Goal: Information Seeking & Learning: Learn about a topic

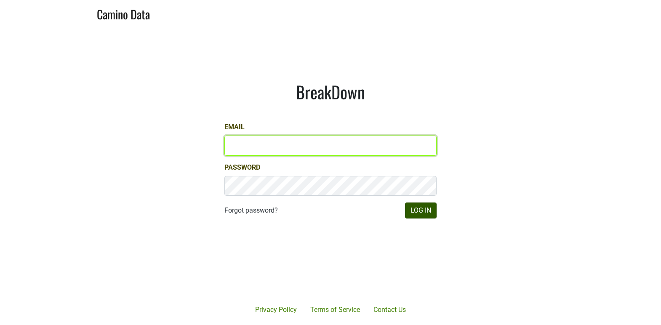
type input "matt@dumol.com"
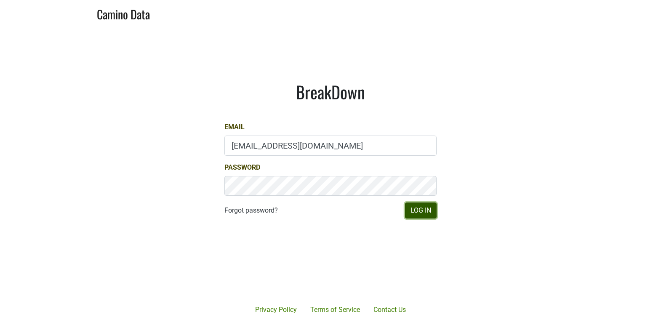
click at [425, 204] on button "Log In" at bounding box center [421, 210] width 32 height 16
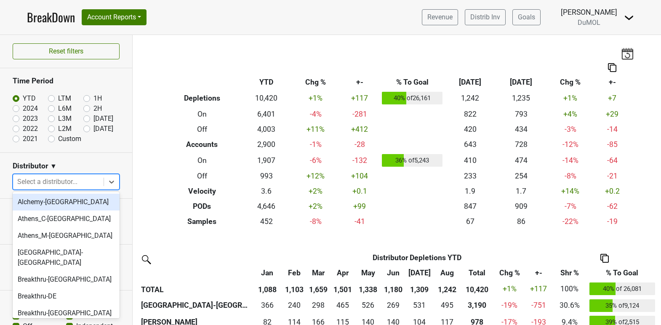
click at [76, 182] on div at bounding box center [58, 182] width 82 height 12
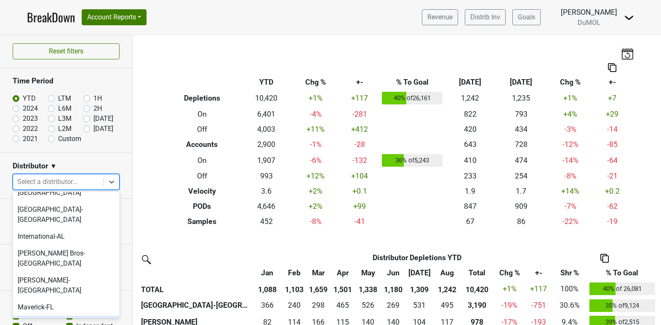
scroll to position [322, 0]
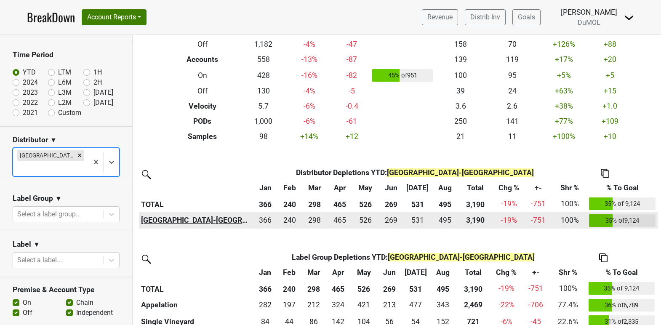
scroll to position [80, 0]
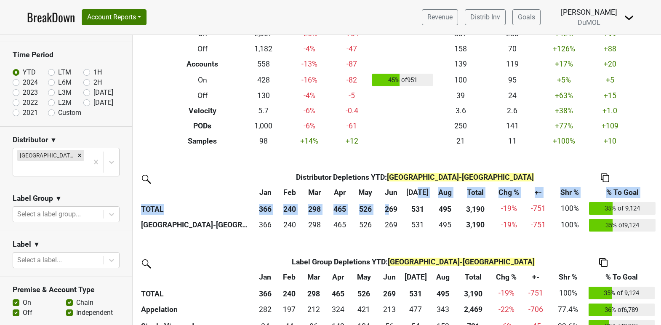
drag, startPoint x: 389, startPoint y: 207, endPoint x: 418, endPoint y: 199, distance: 30.1
click at [418, 199] on thead "Distributor Distributor Depletions YTD : Monterey-CA Jan Feb Mar Apr May Jun Ju…" at bounding box center [398, 193] width 518 height 47
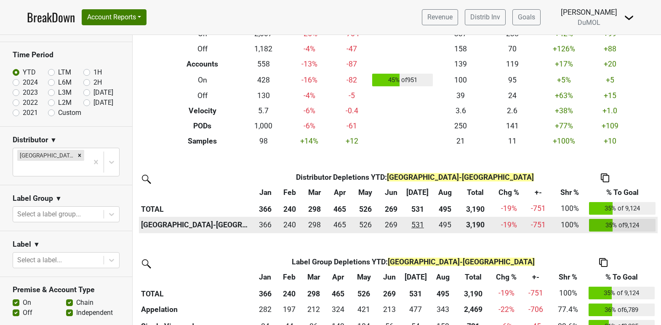
click at [410, 228] on div "531.336 531" at bounding box center [417, 224] width 24 height 11
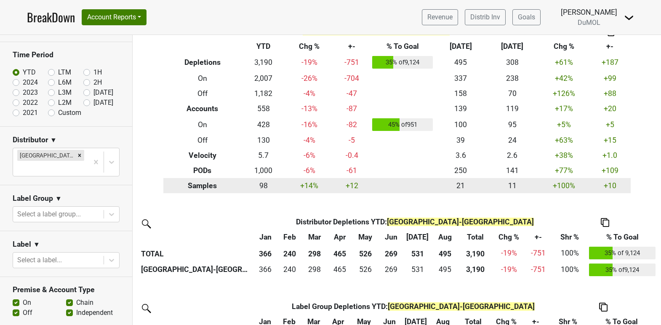
scroll to position [39, 0]
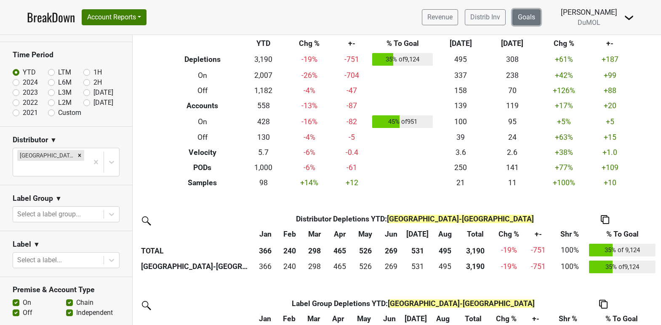
click at [537, 16] on link "Goals" at bounding box center [526, 17] width 28 height 16
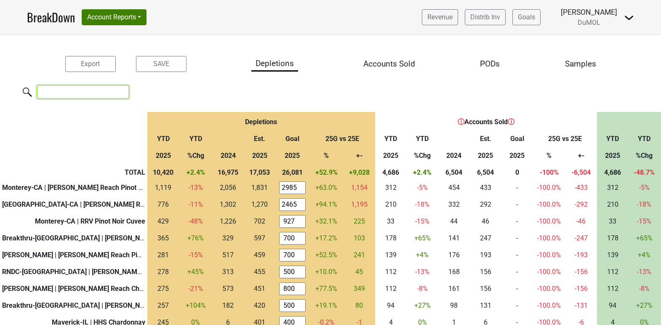
click at [93, 92] on input "search" at bounding box center [83, 91] width 92 height 13
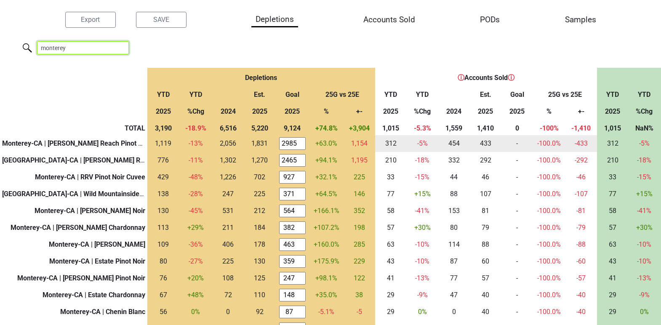
scroll to position [44, 0]
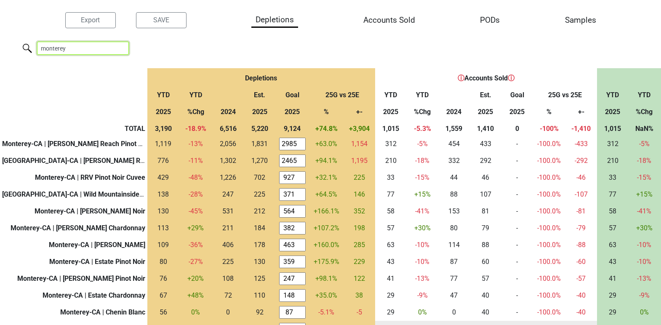
type input "monterey"
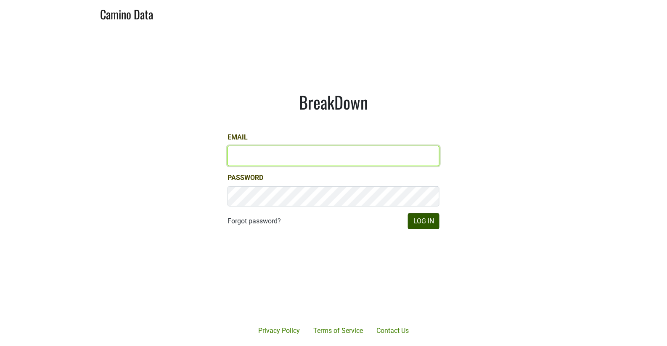
type input "[EMAIL_ADDRESS][DOMAIN_NAME]"
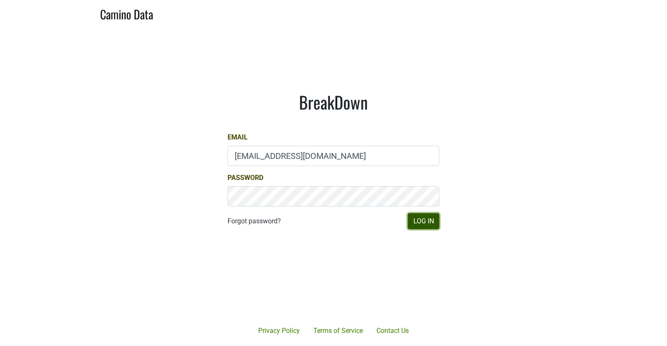
click at [426, 219] on button "Log In" at bounding box center [424, 221] width 32 height 16
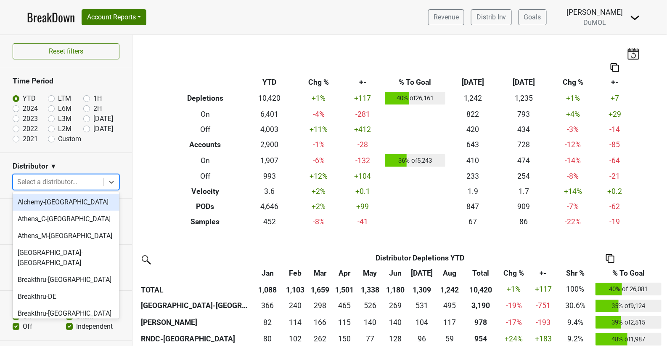
click at [45, 177] on div at bounding box center [58, 182] width 82 height 12
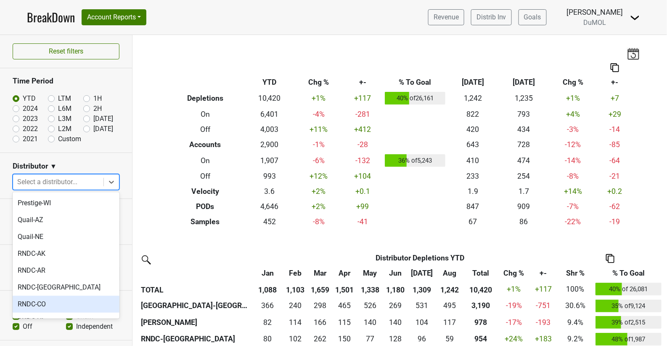
scroll to position [532, 0]
click at [45, 277] on div "RNDC-[GEOGRAPHIC_DATA]" at bounding box center [66, 285] width 107 height 17
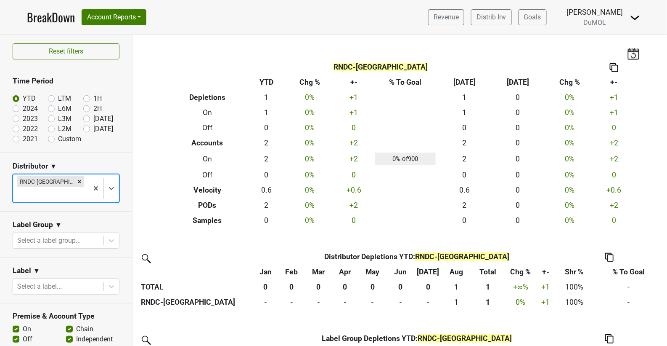
click at [23, 104] on label "2024" at bounding box center [30, 109] width 15 height 10
click at [19, 104] on input "2024" at bounding box center [30, 108] width 34 height 8
radio input "true"
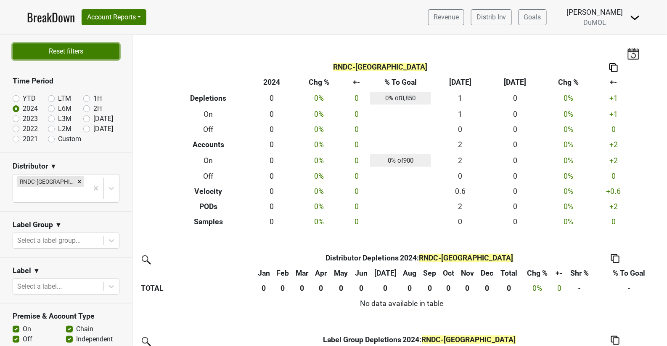
click at [59, 48] on button "Reset filters" at bounding box center [66, 51] width 107 height 16
radio input "true"
checkbox input "false"
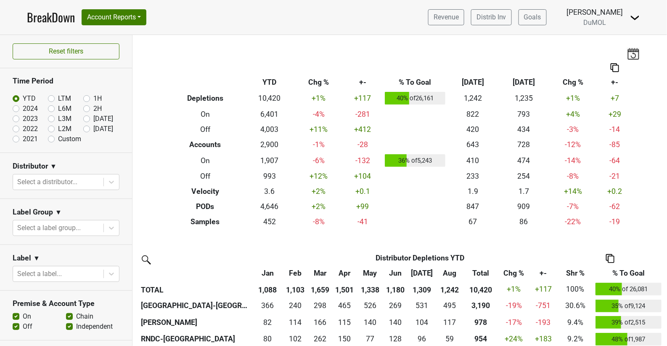
click at [77, 178] on div at bounding box center [58, 182] width 82 height 12
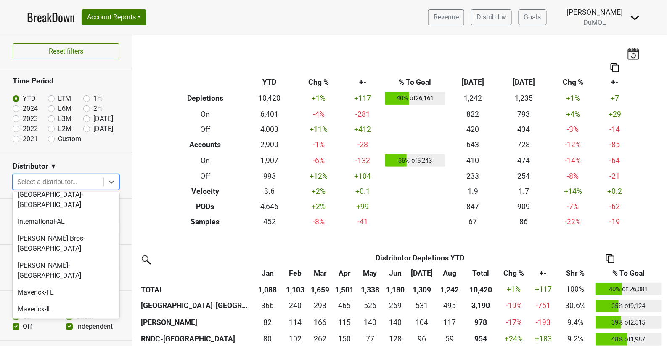
scroll to position [382, 0]
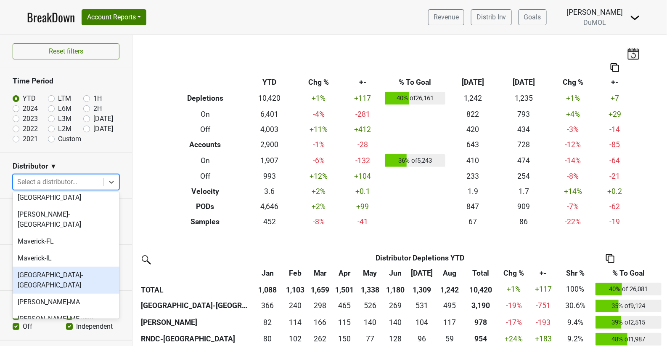
click at [96, 266] on div "Monterey-CA" at bounding box center [66, 279] width 107 height 27
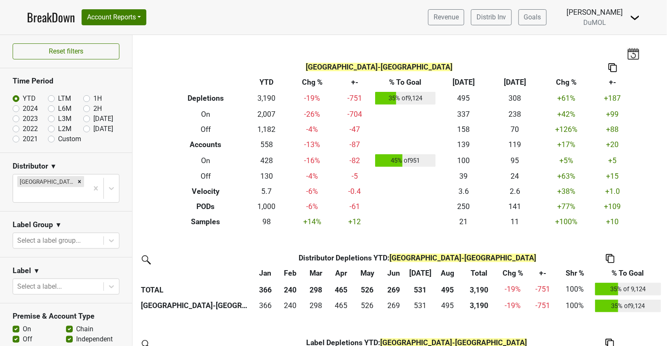
click at [23, 107] on label "2024" at bounding box center [30, 109] width 15 height 10
click at [16, 107] on input "2024" at bounding box center [30, 108] width 34 height 8
radio input "true"
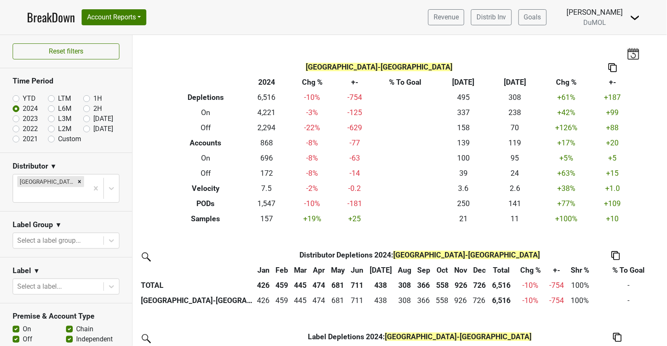
click at [23, 120] on label "2023" at bounding box center [30, 119] width 15 height 10
click at [16, 120] on input "2023" at bounding box center [30, 118] width 34 height 8
radio input "true"
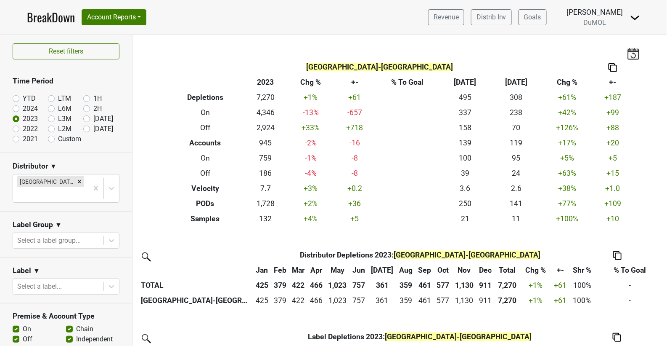
click at [23, 128] on label "2022" at bounding box center [30, 129] width 15 height 10
click at [16, 128] on input "2022" at bounding box center [30, 128] width 34 height 8
radio input "true"
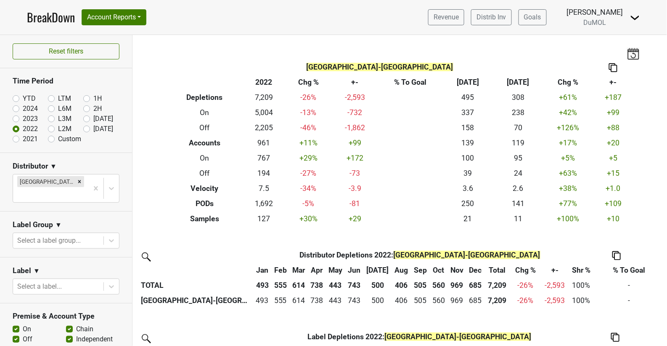
click at [23, 138] on label "2021" at bounding box center [30, 139] width 15 height 10
click at [15, 138] on input "2021" at bounding box center [30, 138] width 34 height 8
radio input "true"
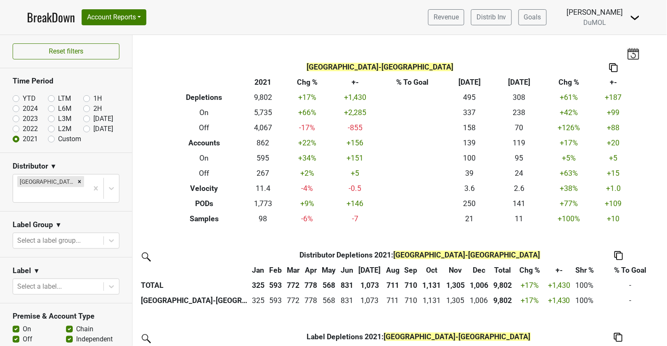
click at [93, 97] on label "1H" at bounding box center [97, 98] width 8 height 10
click at [85, 97] on input "1H" at bounding box center [100, 97] width 34 height 8
radio input "true"
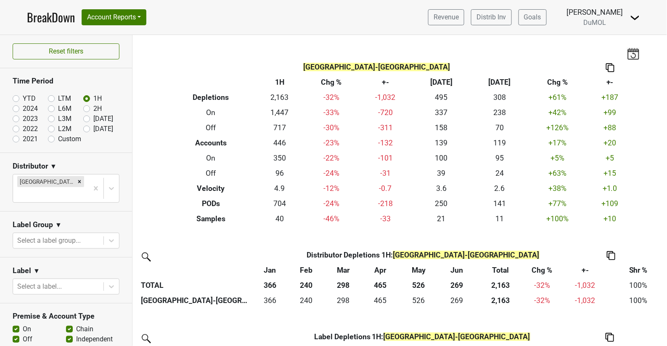
click at [23, 98] on label "YTD" at bounding box center [29, 98] width 13 height 10
click at [16, 98] on input "YTD" at bounding box center [30, 97] width 34 height 8
radio input "true"
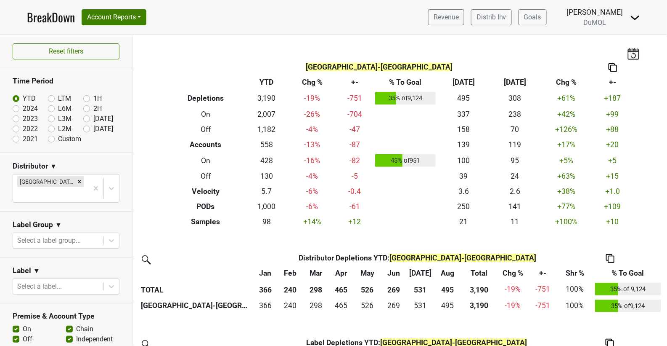
click at [93, 107] on label "2H" at bounding box center [97, 109] width 8 height 10
click at [86, 107] on input "2H" at bounding box center [100, 108] width 34 height 8
radio input "true"
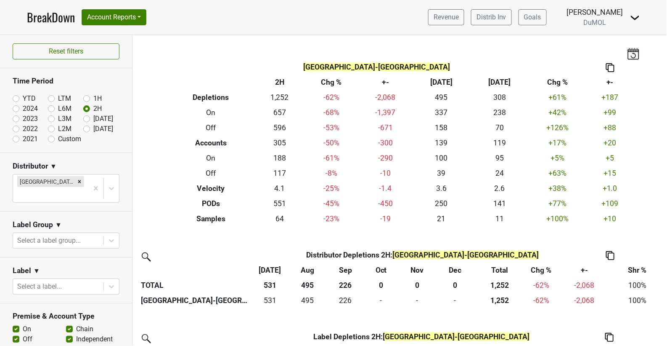
click at [23, 97] on label "YTD" at bounding box center [29, 98] width 13 height 10
click at [16, 97] on input "YTD" at bounding box center [30, 97] width 34 height 8
radio input "true"
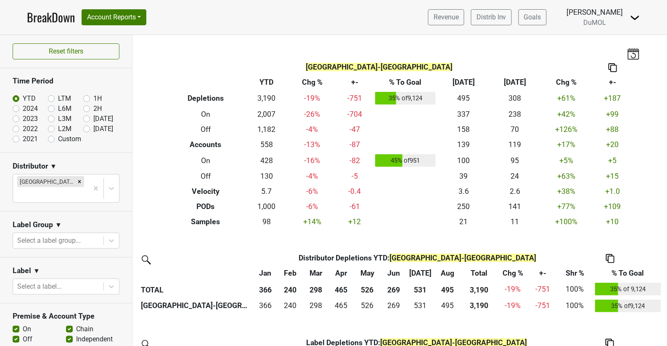
click at [93, 96] on label "1H" at bounding box center [97, 98] width 8 height 10
click at [85, 96] on input "1H" at bounding box center [100, 97] width 34 height 8
radio input "true"
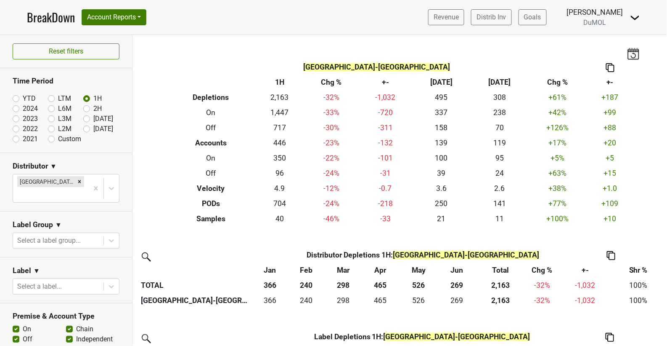
click at [93, 106] on label "2H" at bounding box center [97, 109] width 8 height 10
click at [84, 106] on input "2H" at bounding box center [100, 108] width 34 height 8
radio input "true"
click at [93, 97] on label "1H" at bounding box center [97, 98] width 8 height 10
click at [88, 97] on input "1H" at bounding box center [100, 97] width 34 height 8
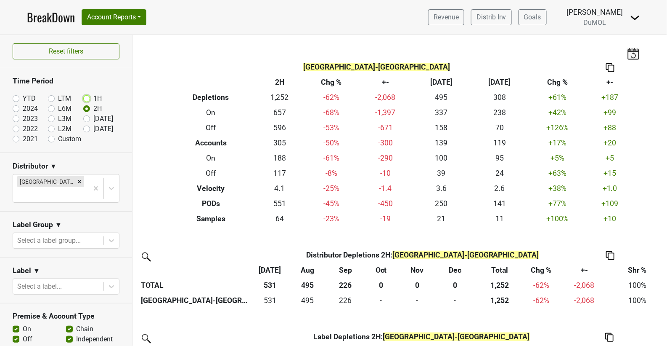
radio input "true"
click at [93, 106] on label "2H" at bounding box center [97, 109] width 8 height 10
click at [85, 106] on input "2H" at bounding box center [100, 108] width 34 height 8
radio input "true"
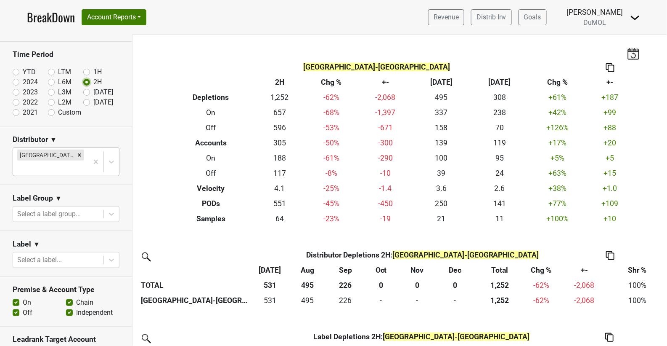
scroll to position [22, 0]
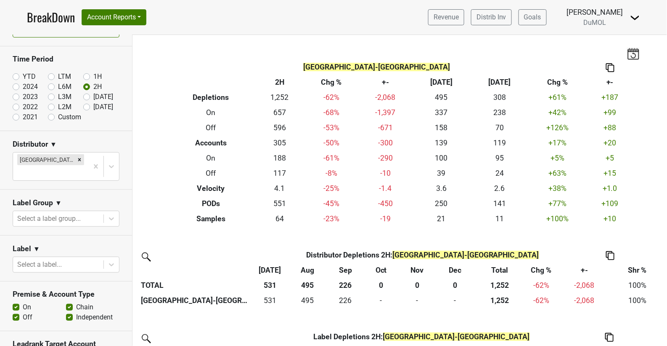
click at [93, 73] on label "1H" at bounding box center [97, 77] width 8 height 10
click at [85, 73] on input "1H" at bounding box center [100, 76] width 34 height 8
radio input "true"
click at [93, 85] on label "2H" at bounding box center [97, 87] width 8 height 10
click at [84, 85] on input "2H" at bounding box center [100, 86] width 34 height 8
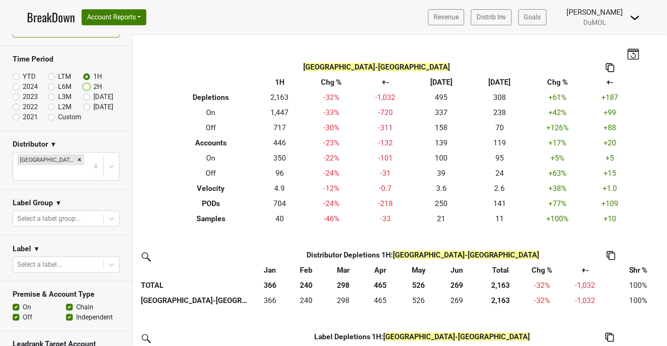
radio input "true"
click at [93, 104] on label "Sep '25" at bounding box center [103, 107] width 20 height 10
click at [87, 104] on input "Sep '25" at bounding box center [100, 106] width 34 height 8
radio input "true"
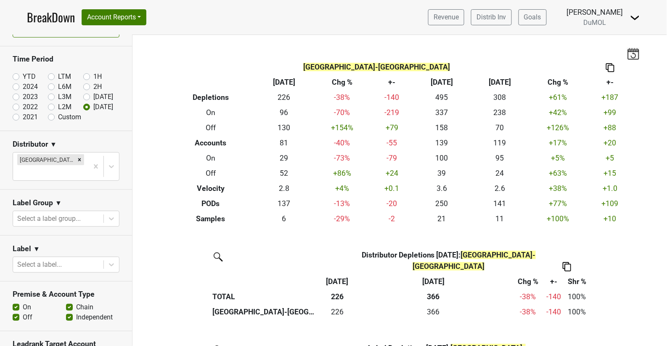
click at [93, 75] on label "1H" at bounding box center [97, 77] width 8 height 10
click at [87, 75] on input "1H" at bounding box center [100, 76] width 34 height 8
radio input "true"
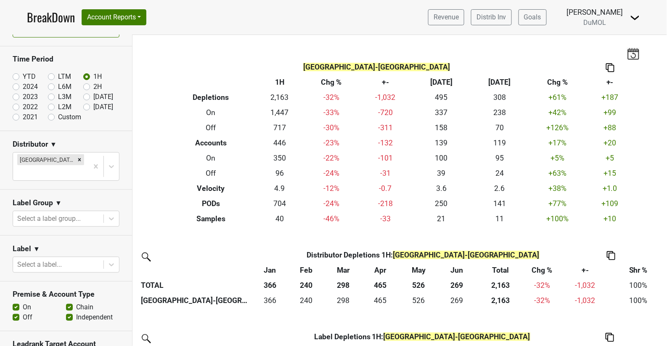
click at [93, 86] on label "2H" at bounding box center [97, 87] width 8 height 10
click at [86, 86] on input "2H" at bounding box center [100, 86] width 34 height 8
radio input "true"
click at [93, 103] on label "Sep '25" at bounding box center [103, 107] width 20 height 10
click at [85, 103] on input "Sep '25" at bounding box center [100, 106] width 34 height 8
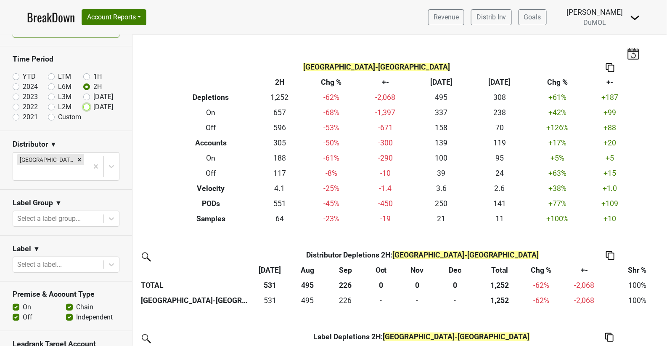
radio input "true"
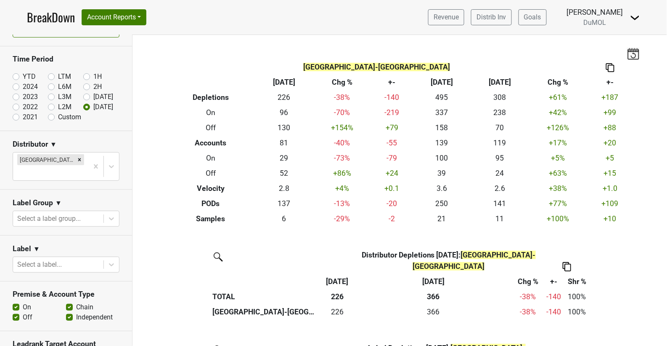
click at [23, 75] on label "YTD" at bounding box center [29, 77] width 13 height 10
click at [18, 75] on input "YTD" at bounding box center [30, 76] width 34 height 8
radio input "true"
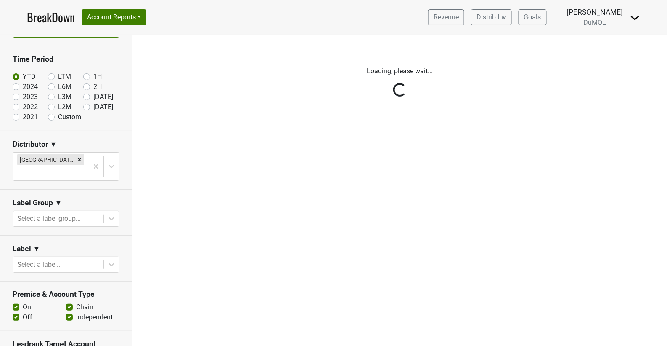
click at [85, 73] on div "Reset filters Time Period YTD LTM 1H 2024 L6M 2H 2023 L3M Aug '25 2022 L2M Sep …" at bounding box center [66, 190] width 133 height 311
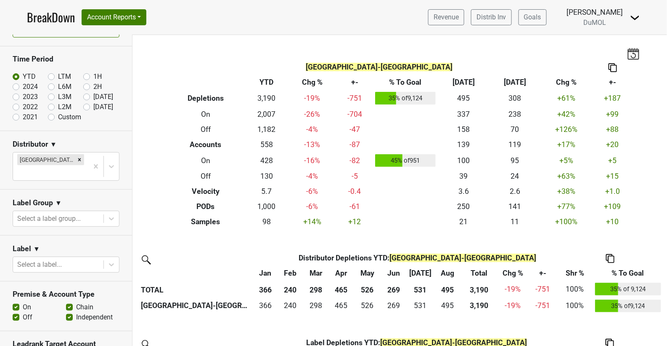
click at [93, 75] on label "1H" at bounding box center [97, 77] width 8 height 10
click at [86, 75] on input "1H" at bounding box center [100, 76] width 34 height 8
radio input "true"
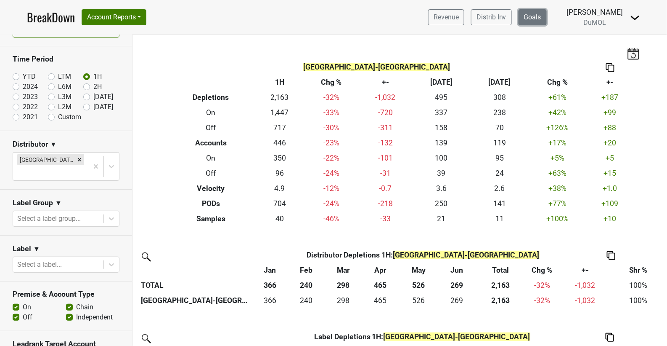
click at [537, 22] on link "Goals" at bounding box center [533, 17] width 28 height 16
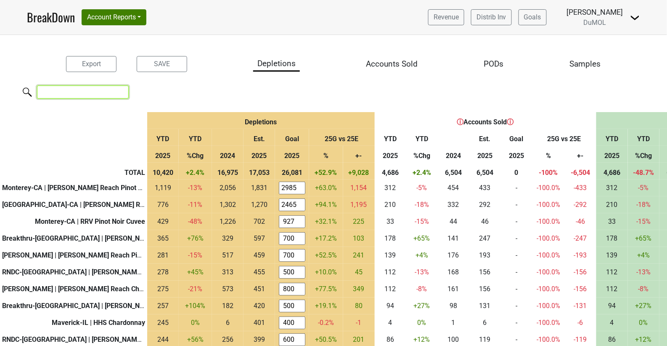
click at [104, 96] on input "search" at bounding box center [83, 91] width 92 height 13
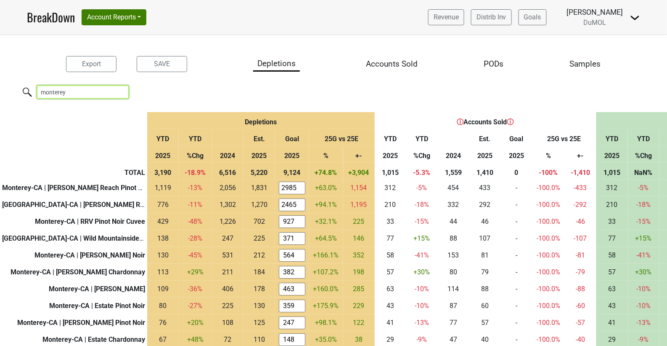
type input "monterey"
click at [56, 19] on link "BreakDown" at bounding box center [51, 17] width 48 height 18
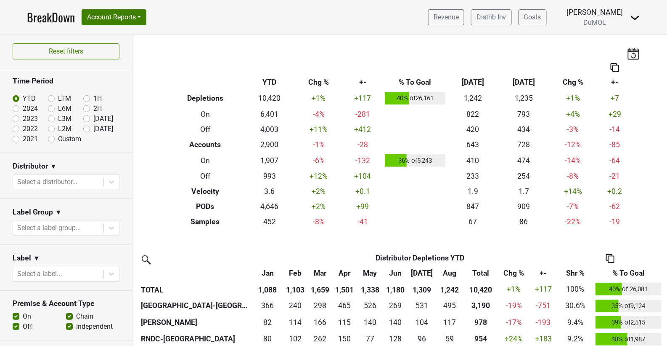
click at [93, 98] on label "1H" at bounding box center [97, 98] width 8 height 10
click at [88, 98] on input "1H" at bounding box center [100, 97] width 34 height 8
radio input "true"
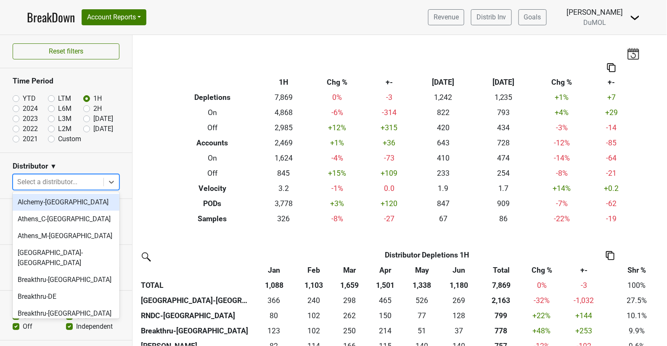
click at [71, 178] on div at bounding box center [58, 182] width 82 height 12
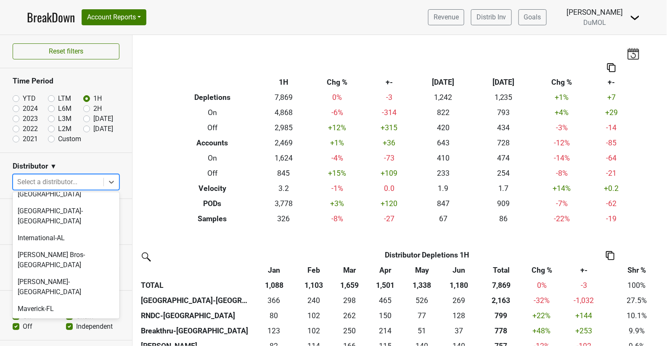
scroll to position [322, 0]
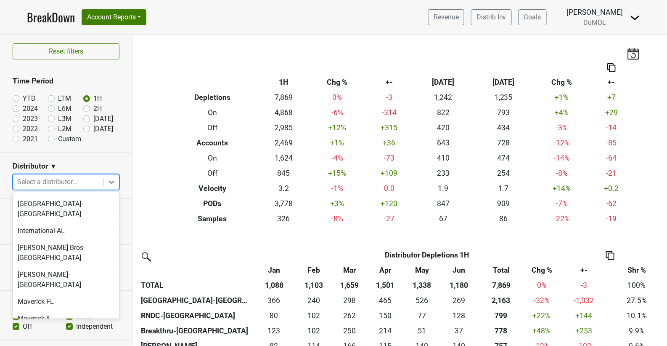
click at [44, 327] on div "Monterey-CA" at bounding box center [66, 340] width 107 height 27
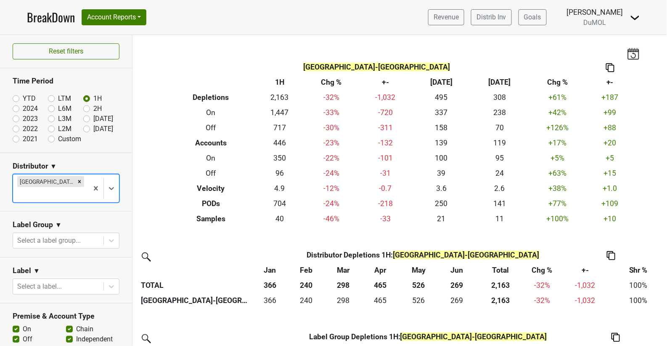
click at [93, 106] on label "2H" at bounding box center [97, 109] width 8 height 10
click at [85, 106] on input "2H" at bounding box center [100, 108] width 34 height 8
radio input "true"
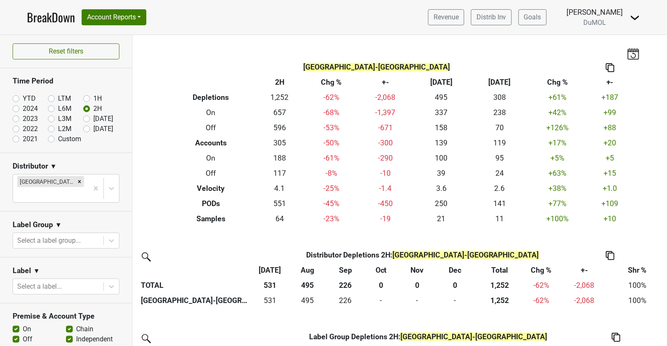
click at [93, 127] on label "Sep '25" at bounding box center [103, 129] width 20 height 10
click at [85, 127] on input "Sep '25" at bounding box center [100, 128] width 34 height 8
radio input "true"
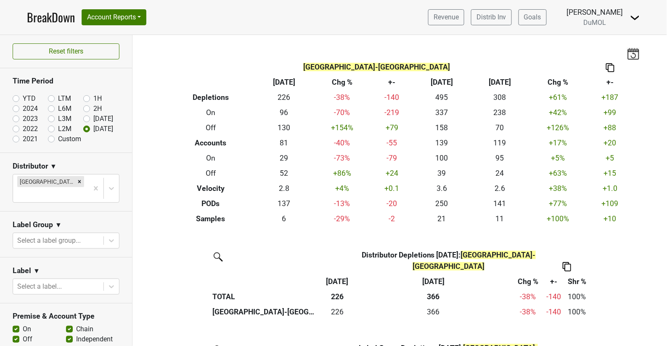
click at [93, 97] on label "1H" at bounding box center [97, 98] width 8 height 10
click at [85, 97] on input "1H" at bounding box center [100, 97] width 34 height 8
radio input "true"
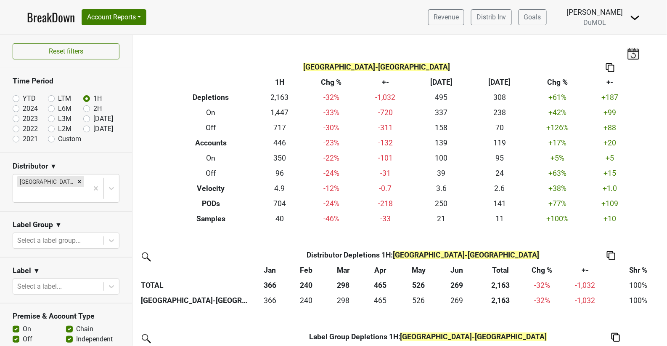
click at [93, 109] on label "2H" at bounding box center [97, 109] width 8 height 10
click at [87, 109] on input "2H" at bounding box center [100, 108] width 34 height 8
radio input "true"
click at [93, 96] on label "1H" at bounding box center [97, 98] width 8 height 10
click at [86, 96] on input "1H" at bounding box center [100, 97] width 34 height 8
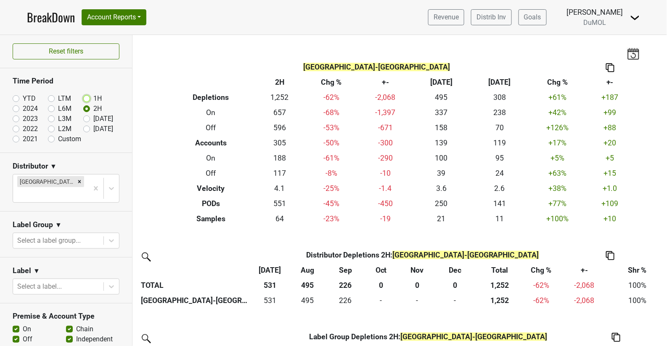
radio input "true"
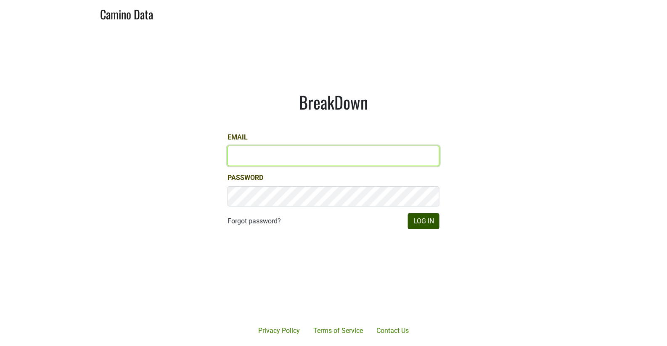
type input "[EMAIL_ADDRESS][DOMAIN_NAME]"
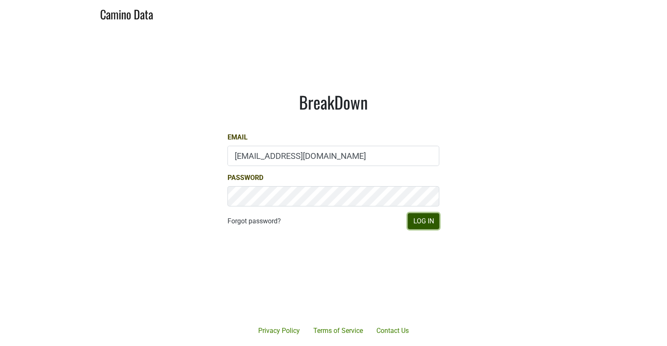
click at [429, 218] on button "Log In" at bounding box center [424, 221] width 32 height 16
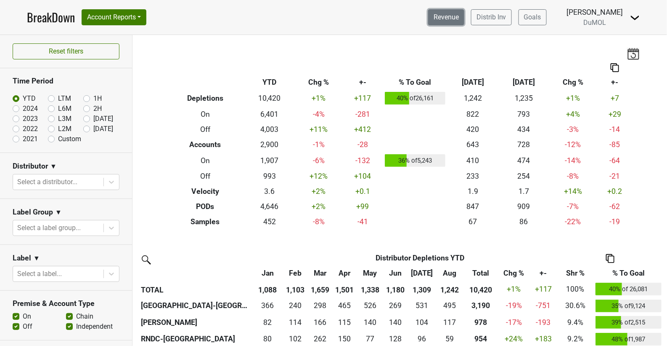
click at [455, 21] on link "Revenue" at bounding box center [446, 17] width 36 height 16
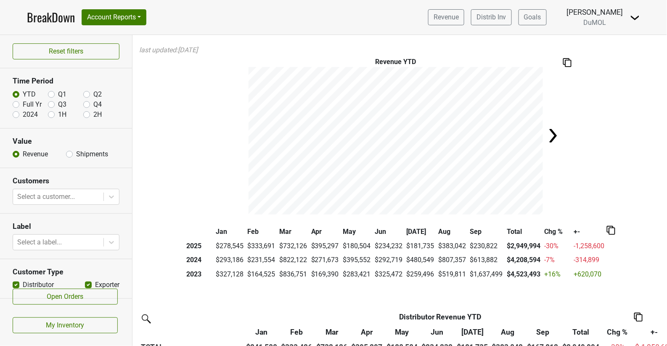
click at [23, 104] on label "Full Yr" at bounding box center [32, 104] width 19 height 10
click at [14, 104] on input "Full Yr" at bounding box center [16, 103] width 7 height 8
radio input "true"
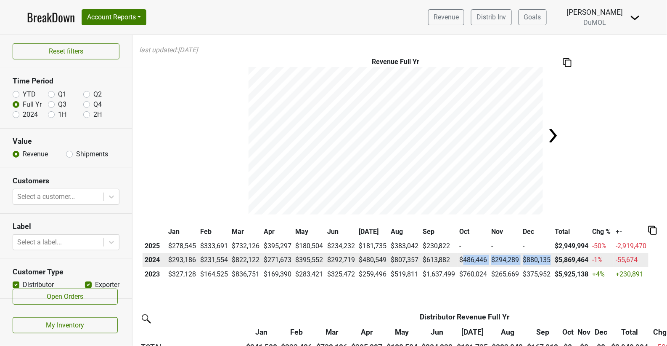
drag, startPoint x: 462, startPoint y: 269, endPoint x: 553, endPoint y: 269, distance: 90.9
click at [553, 267] on tr "2024 $293,186 $231,554 $822,122 $271,673 $395,552 $292,719 $480,549 $807,357 $6…" at bounding box center [396, 260] width 506 height 14
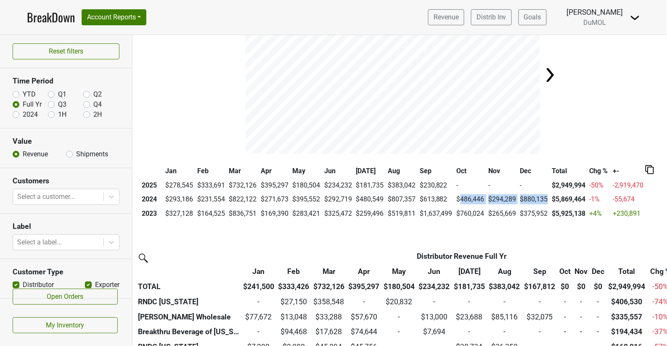
scroll to position [64, 3]
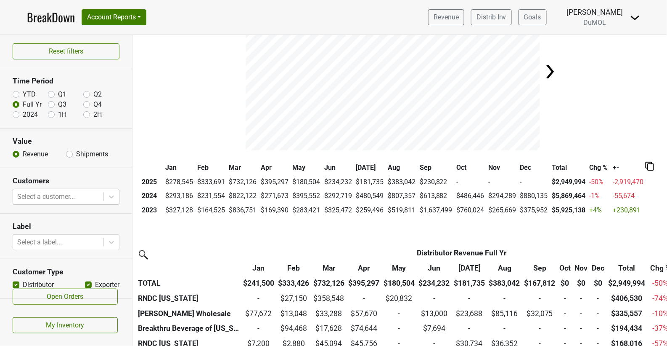
click at [52, 193] on div at bounding box center [58, 197] width 82 height 12
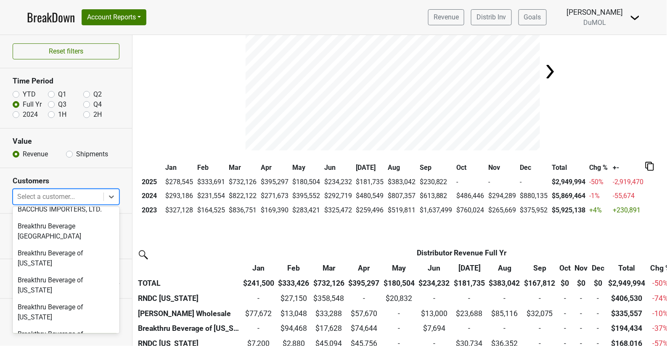
scroll to position [0, 0]
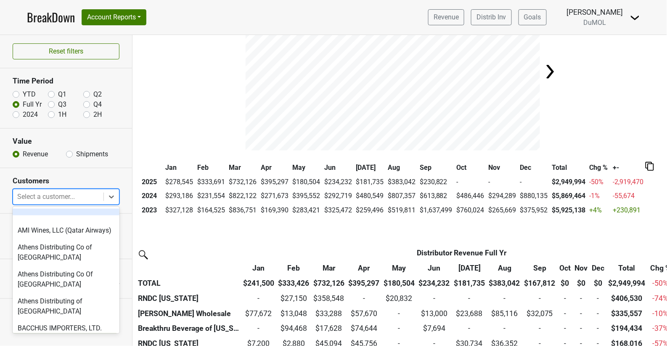
click at [113, 168] on section "Customers option focused, 1 of 120. 120 results available. Use Up and Down to c…" at bounding box center [66, 190] width 132 height 45
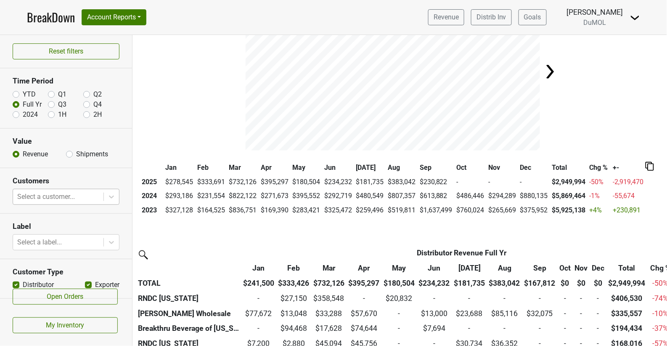
click at [82, 191] on div at bounding box center [58, 197] width 82 height 12
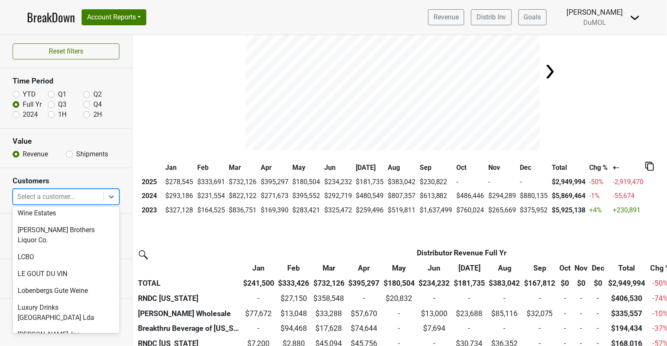
scroll to position [1399, 0]
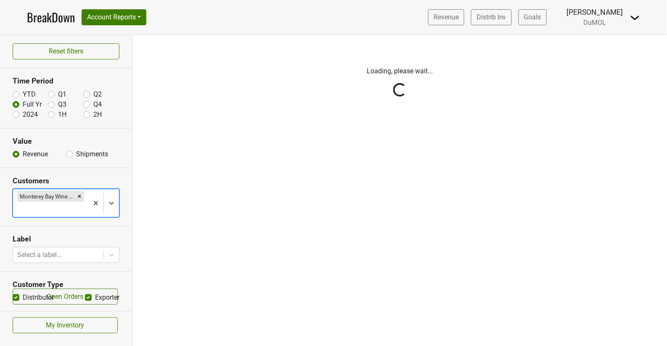
scroll to position [0, 0]
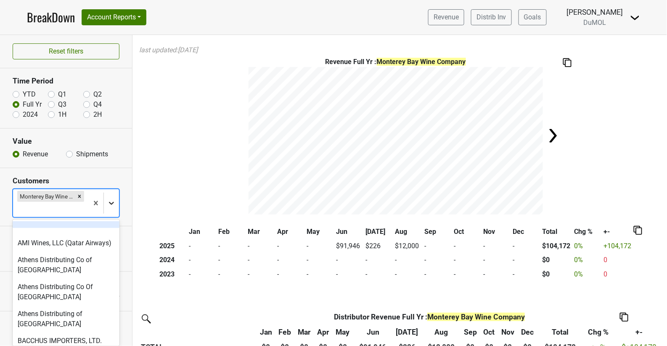
click at [114, 199] on icon at bounding box center [111, 203] width 8 height 8
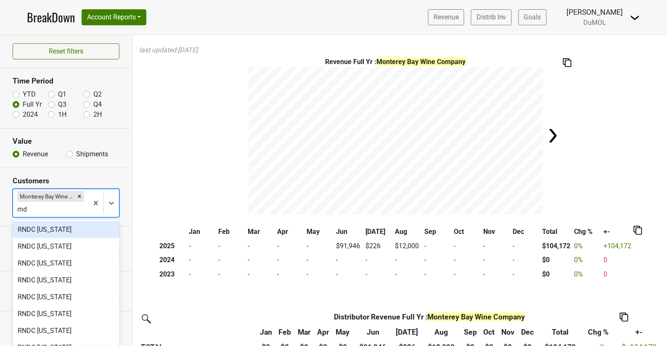
type input "rndc"
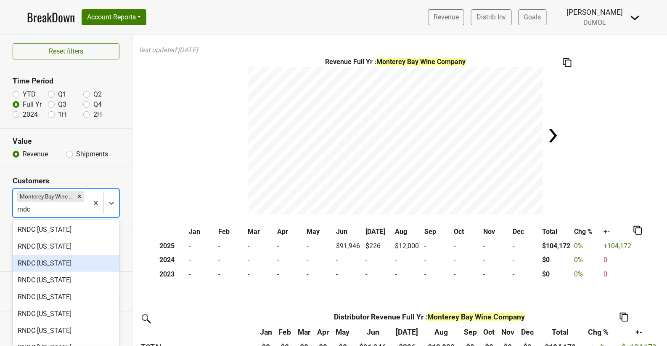
click at [79, 265] on div "RNDC [US_STATE]" at bounding box center [66, 263] width 107 height 17
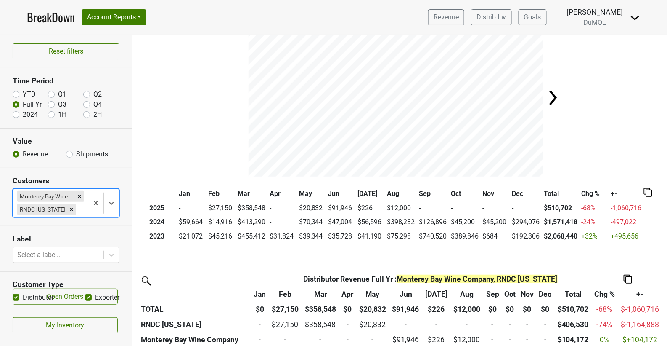
scroll to position [47, 0]
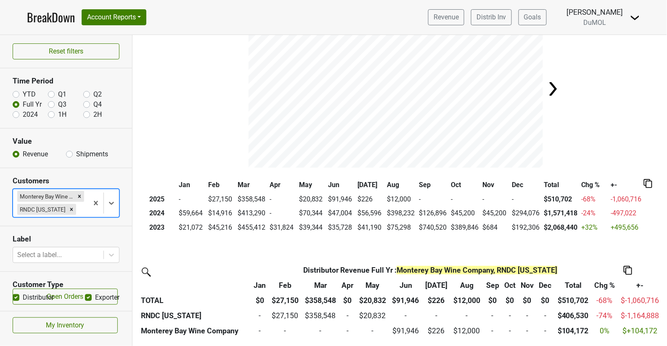
click at [93, 114] on label "2H" at bounding box center [97, 114] width 8 height 10
click at [86, 114] on input "2H" at bounding box center [86, 113] width 7 height 8
radio input "true"
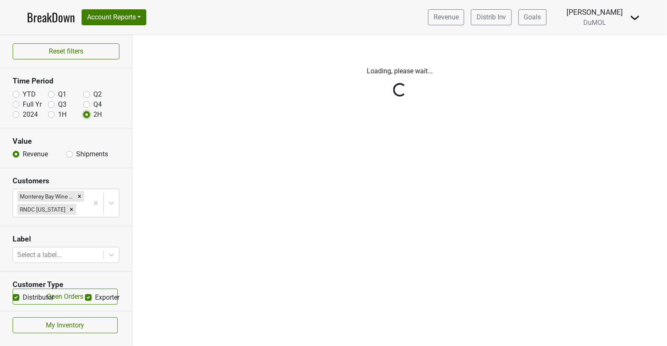
scroll to position [0, 0]
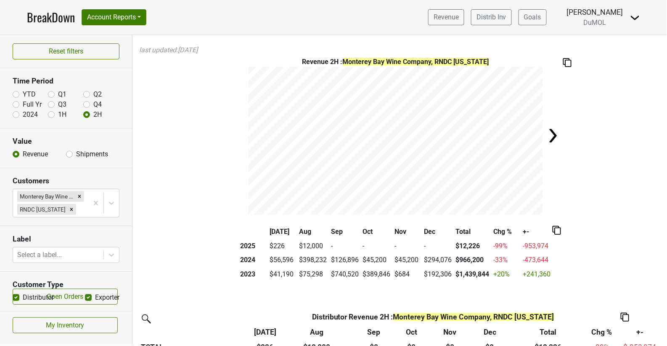
click at [93, 104] on label "Q4" at bounding box center [97, 104] width 8 height 10
click at [88, 104] on input "Q4" at bounding box center [86, 103] width 7 height 8
radio input "true"
